Goal: Navigation & Orientation: Find specific page/section

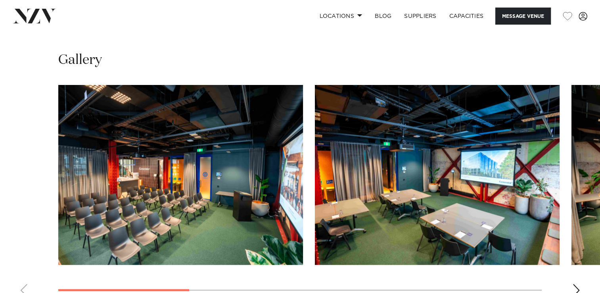
scroll to position [754, 0]
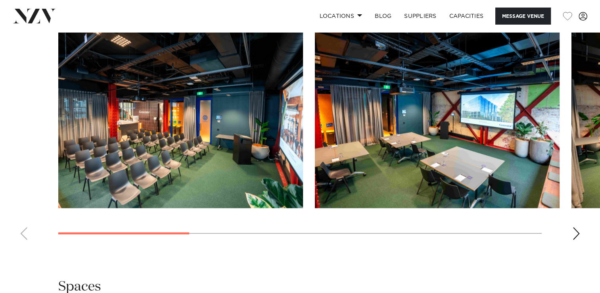
click at [571, 233] on swiper-container at bounding box center [300, 137] width 600 height 218
click at [573, 235] on div "Next slide" at bounding box center [577, 233] width 8 height 13
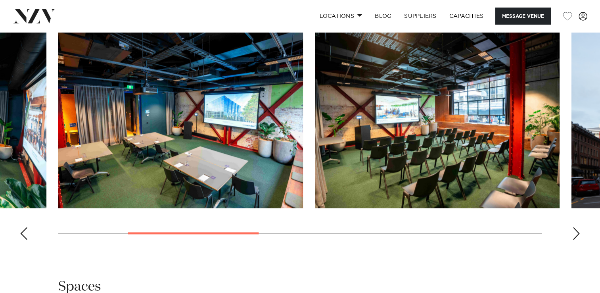
click at [573, 235] on div "Next slide" at bounding box center [577, 233] width 8 height 13
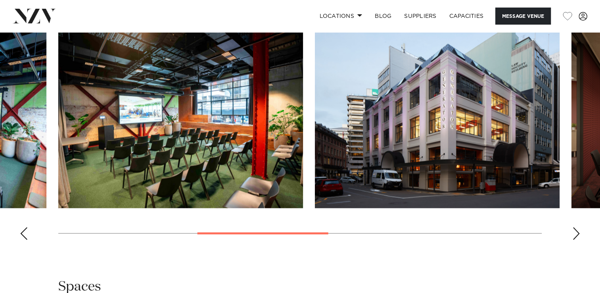
click at [573, 235] on div "Next slide" at bounding box center [577, 233] width 8 height 13
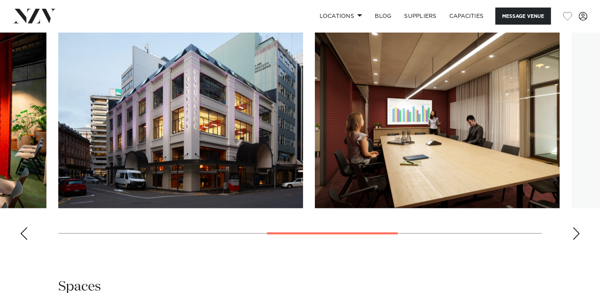
click at [573, 235] on div "Next slide" at bounding box center [577, 233] width 8 height 13
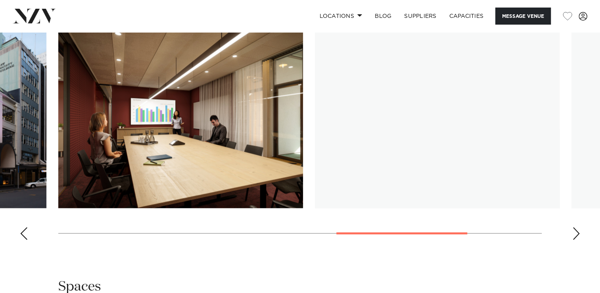
click at [573, 235] on div "Next slide" at bounding box center [577, 233] width 8 height 13
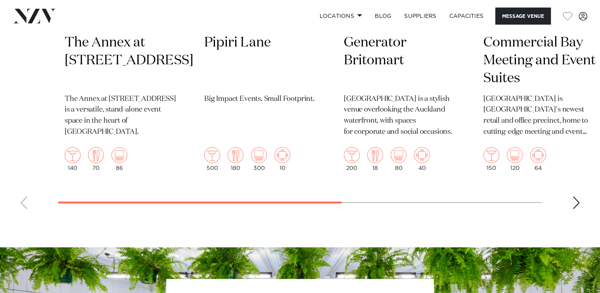
scroll to position [1706, 0]
click at [579, 206] on div "Next slide" at bounding box center [577, 202] width 8 height 13
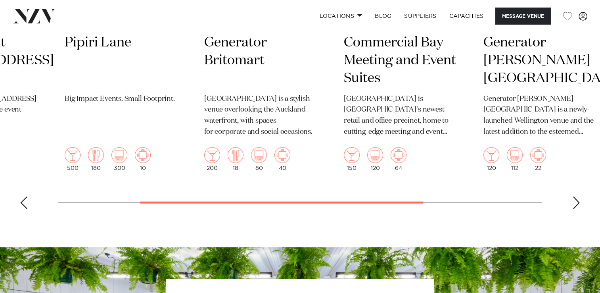
click at [579, 206] on div "Next slide" at bounding box center [577, 202] width 8 height 13
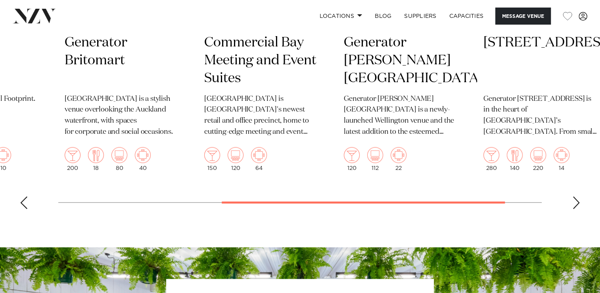
click at [579, 206] on div "Next slide" at bounding box center [577, 202] width 8 height 13
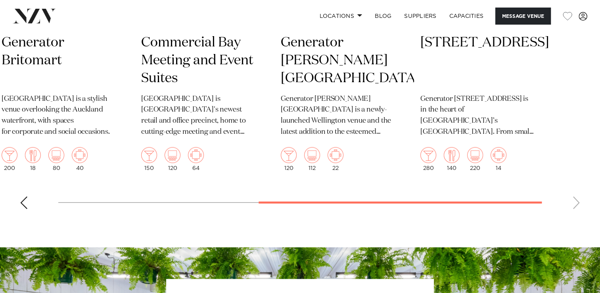
click at [579, 206] on swiper-container "[GEOGRAPHIC_DATA] The Annex at [STREET_ADDRESS] The Annex at [STREET_ADDRESS] i…" at bounding box center [300, 31] width 600 height 369
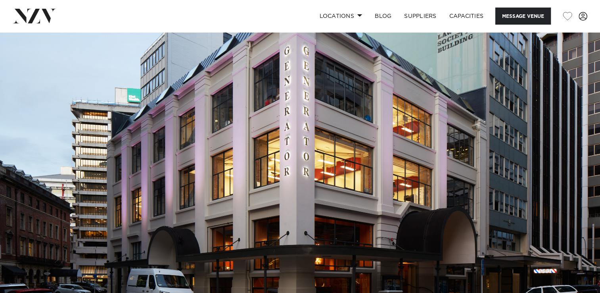
scroll to position [0, 0]
